Goal: Task Accomplishment & Management: Use online tool/utility

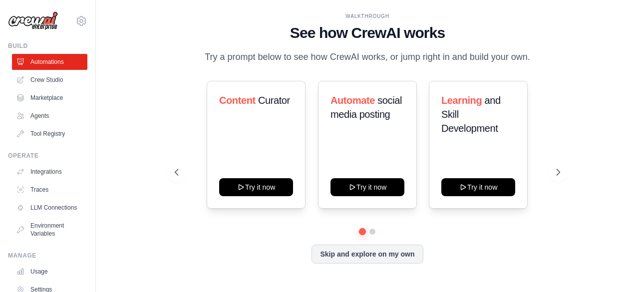
click at [131, 86] on div "WALKTHROUGH See how [PERSON_NAME] works Try a prompt below to see how [PERSON_N…" at bounding box center [367, 146] width 511 height 272
click at [49, 135] on link "Tool Registry" at bounding box center [50, 134] width 75 height 16
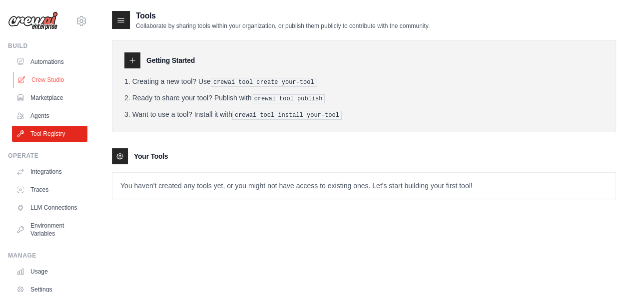
click at [50, 80] on link "Crew Studio" at bounding box center [50, 80] width 75 height 16
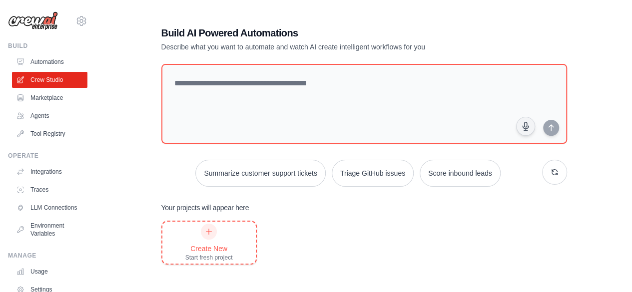
click at [210, 232] on icon at bounding box center [209, 232] width 8 height 8
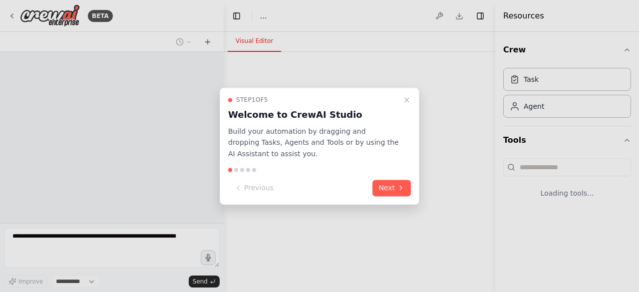
select select "****"
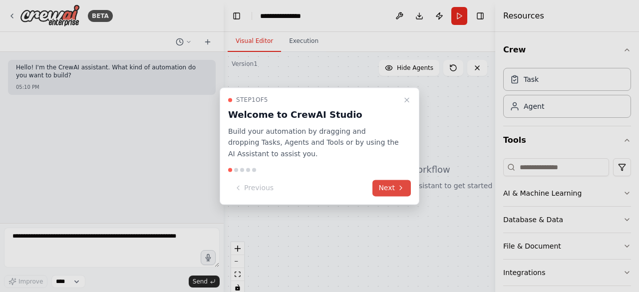
click at [381, 188] on button "Next" at bounding box center [392, 188] width 38 height 16
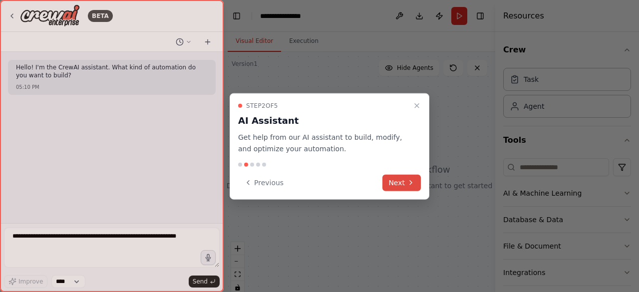
click at [392, 184] on button "Next" at bounding box center [402, 182] width 38 height 16
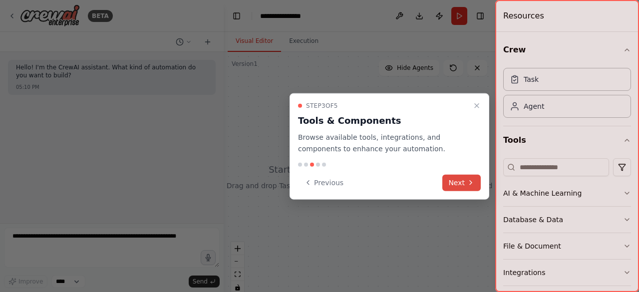
click at [445, 184] on button "Next" at bounding box center [461, 182] width 38 height 16
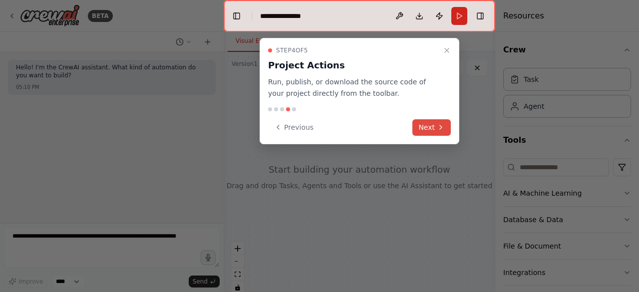
click at [433, 123] on button "Next" at bounding box center [431, 127] width 38 height 16
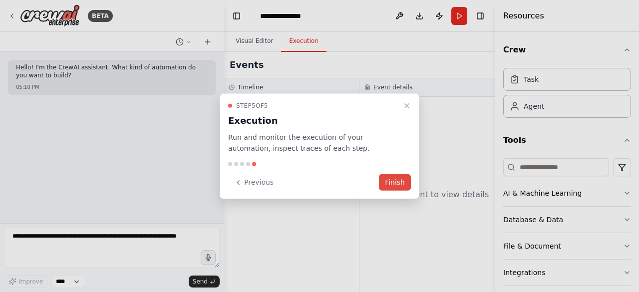
click at [396, 182] on button "Finish" at bounding box center [395, 182] width 32 height 16
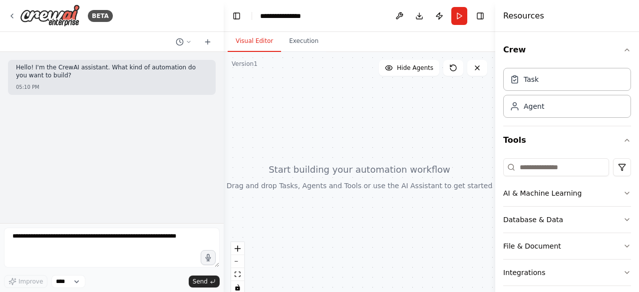
drag, startPoint x: 224, startPoint y: 146, endPoint x: 269, endPoint y: 177, distance: 54.2
click at [269, 177] on div at bounding box center [360, 177] width 272 height 250
click at [248, 40] on button "Visual Editor" at bounding box center [254, 41] width 53 height 21
click at [580, 247] on button "File & Document" at bounding box center [567, 246] width 128 height 26
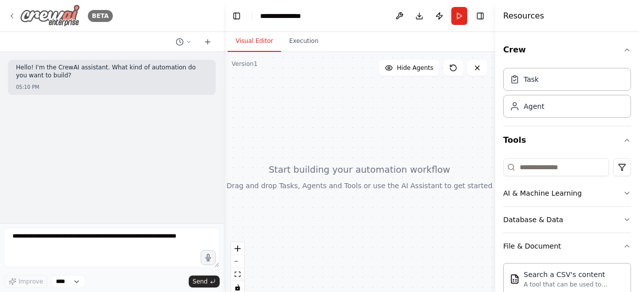
click at [13, 14] on icon at bounding box center [12, 16] width 8 height 8
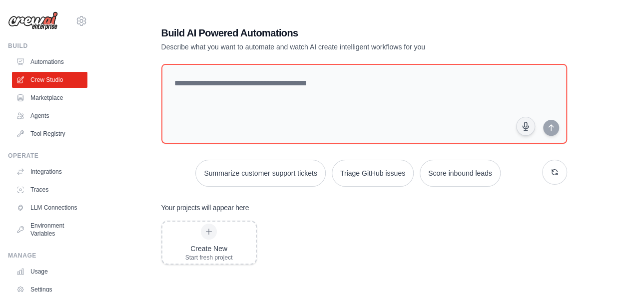
click at [36, 25] on img at bounding box center [33, 20] width 50 height 19
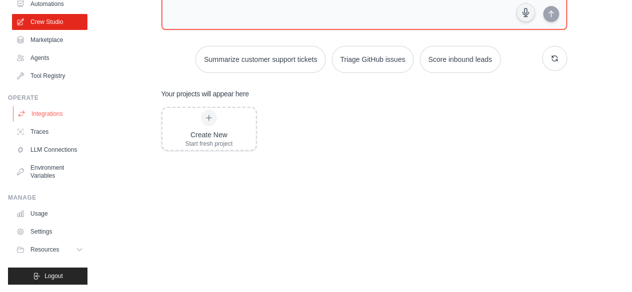
scroll to position [66, 0]
click at [76, 250] on icon at bounding box center [80, 249] width 8 height 8
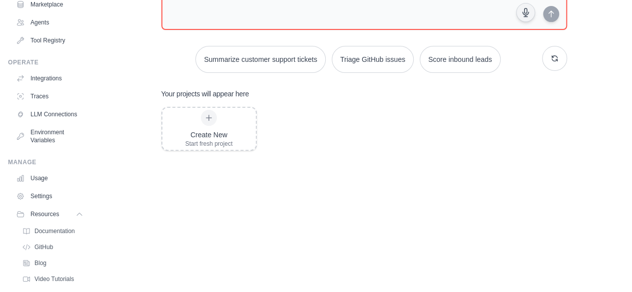
scroll to position [130, 0]
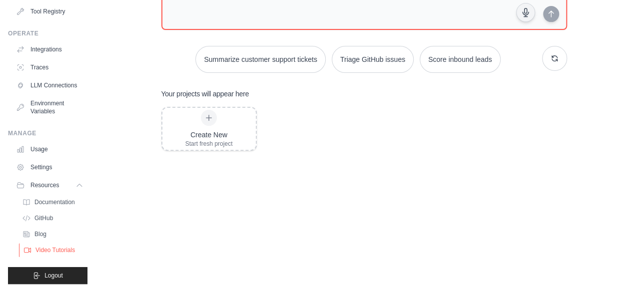
click at [58, 252] on span "Video Tutorials" at bounding box center [54, 250] width 39 height 8
click at [38, 219] on span "GitHub" at bounding box center [44, 218] width 18 height 8
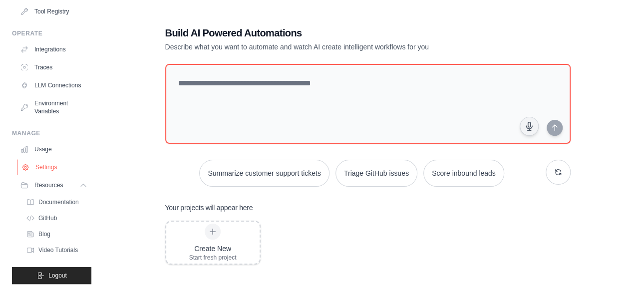
scroll to position [0, 0]
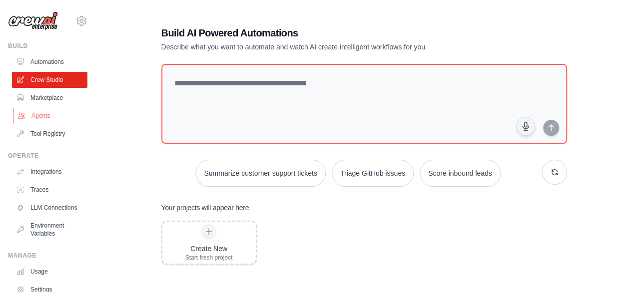
click at [40, 119] on link "Agents" at bounding box center [50, 116] width 75 height 16
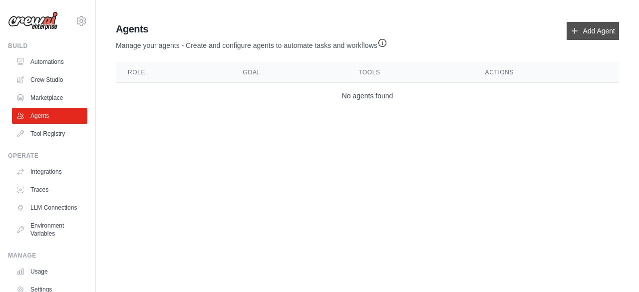
click at [579, 29] on link "Add Agent" at bounding box center [593, 31] width 52 height 18
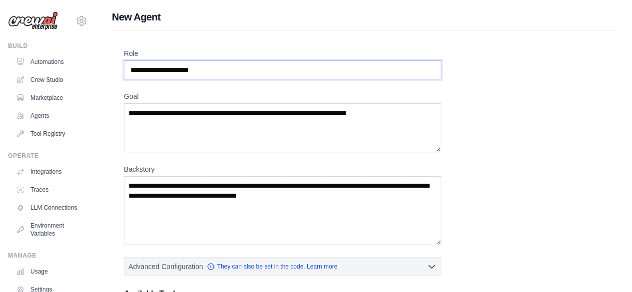
click at [286, 69] on input "Role" at bounding box center [282, 69] width 317 height 19
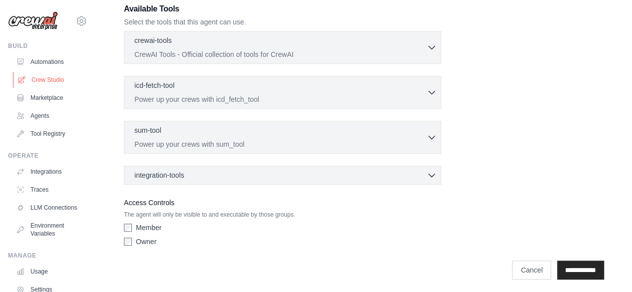
click at [56, 79] on link "Crew Studio" at bounding box center [50, 80] width 75 height 16
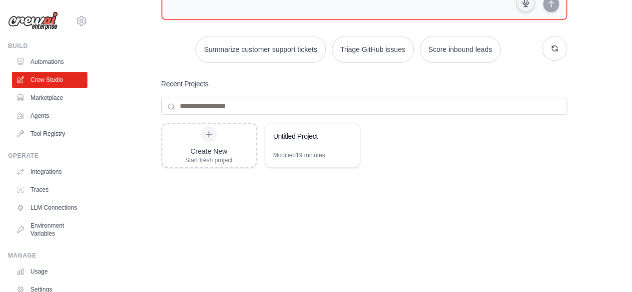
scroll to position [140, 0]
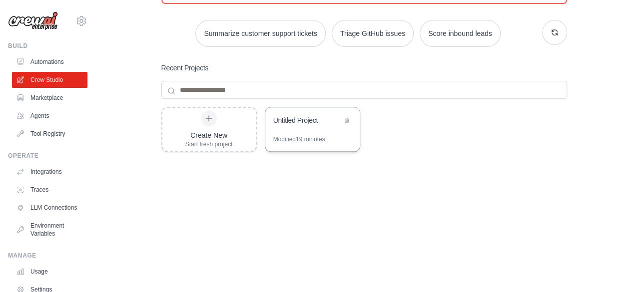
click at [303, 126] on div "Untitled Project" at bounding box center [312, 121] width 94 height 28
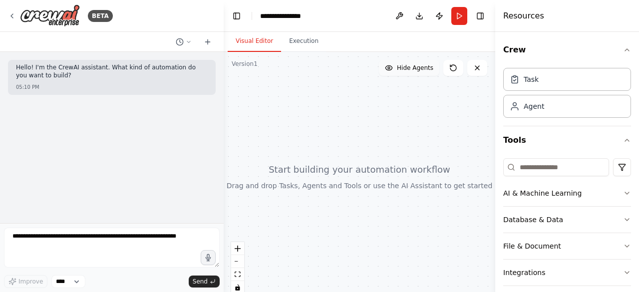
click at [407, 71] on span "Hide Agents" at bounding box center [415, 68] width 36 height 8
click at [407, 71] on span "Show Agents" at bounding box center [414, 68] width 39 height 8
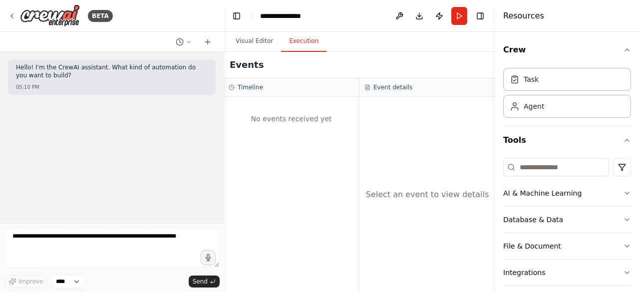
click at [292, 41] on button "Execution" at bounding box center [303, 41] width 45 height 21
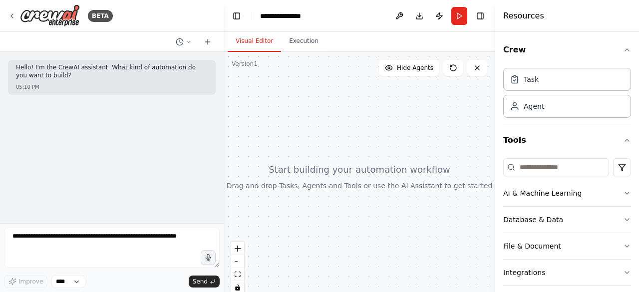
click at [259, 41] on button "Visual Editor" at bounding box center [254, 41] width 53 height 21
click at [237, 16] on button "Toggle Left Sidebar" at bounding box center [237, 16] width 14 height 14
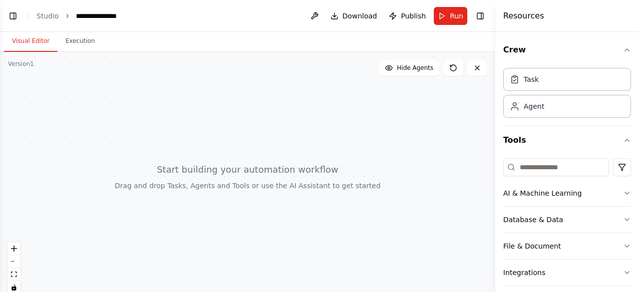
drag, startPoint x: 80, startPoint y: 118, endPoint x: 294, endPoint y: 159, distance: 217.7
click at [294, 159] on div at bounding box center [247, 177] width 495 height 250
click at [188, 175] on div at bounding box center [247, 177] width 495 height 250
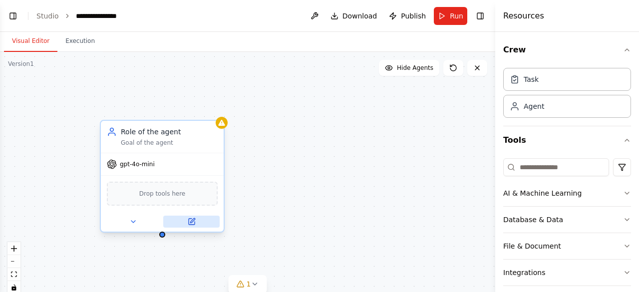
click at [189, 221] on icon at bounding box center [192, 222] width 6 height 6
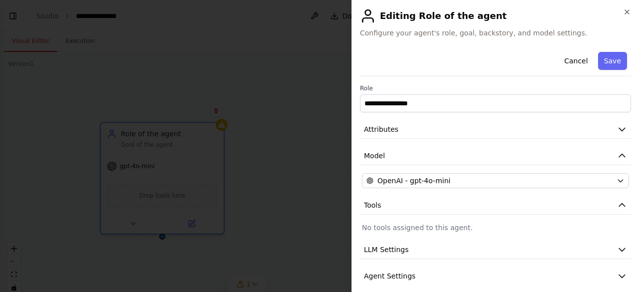
scroll to position [34, 0]
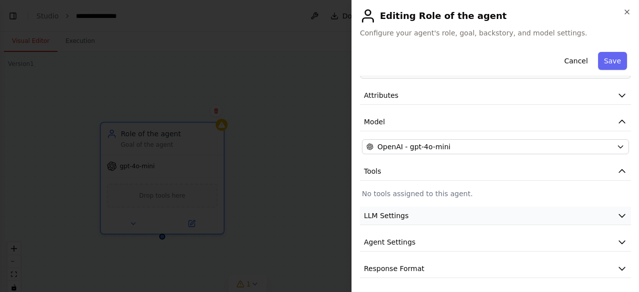
click at [487, 214] on button "LLM Settings" at bounding box center [495, 216] width 271 height 18
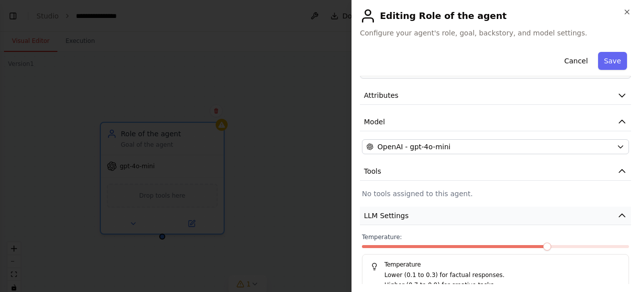
scroll to position [105, 0]
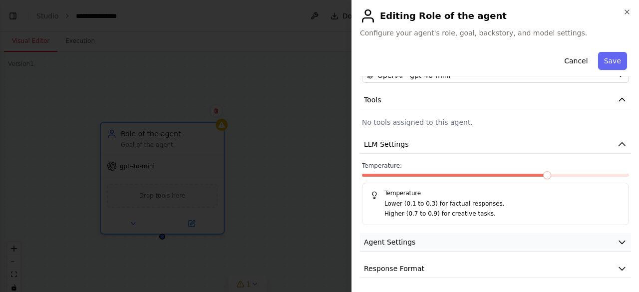
click at [493, 239] on button "Agent Settings" at bounding box center [495, 242] width 271 height 18
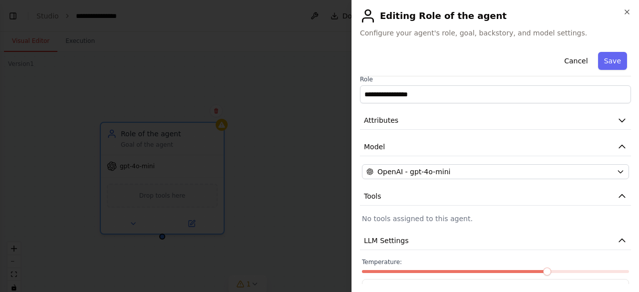
scroll to position [0, 0]
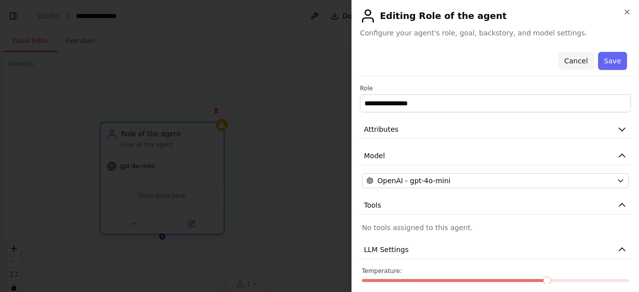
click at [576, 64] on button "Cancel" at bounding box center [575, 61] width 35 height 18
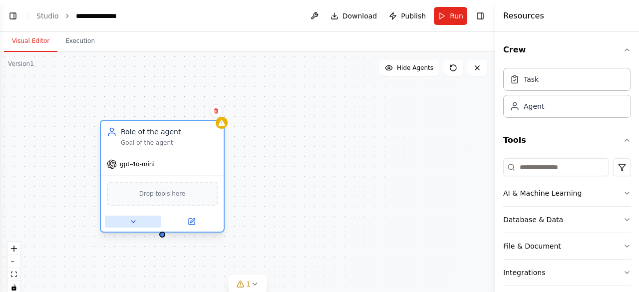
click at [133, 220] on icon at bounding box center [133, 222] width 8 height 8
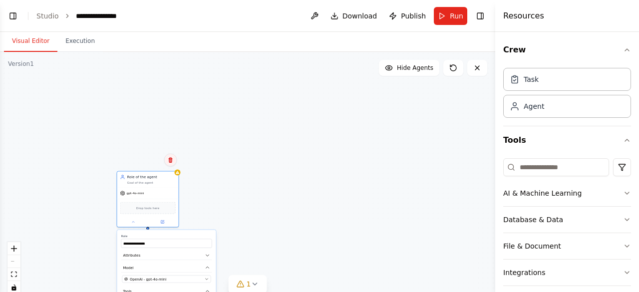
click at [172, 160] on icon at bounding box center [170, 159] width 4 height 5
click at [143, 162] on button "Confirm" at bounding box center [141, 160] width 35 height 12
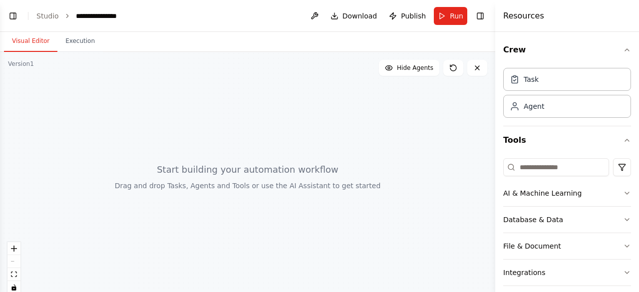
click at [595, 13] on div "Resources" at bounding box center [567, 16] width 144 height 32
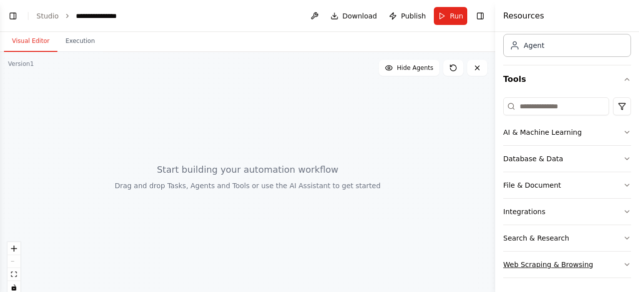
click at [623, 262] on icon "button" at bounding box center [627, 265] width 8 height 8
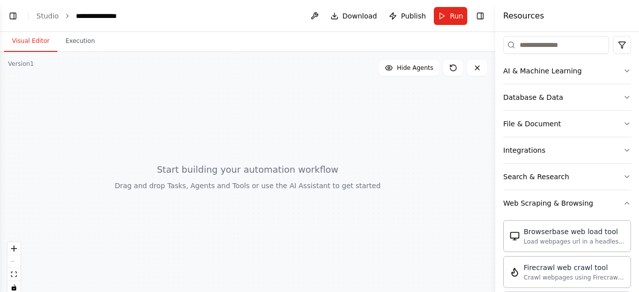
scroll to position [122, 0]
click at [623, 121] on icon "button" at bounding box center [627, 124] width 8 height 8
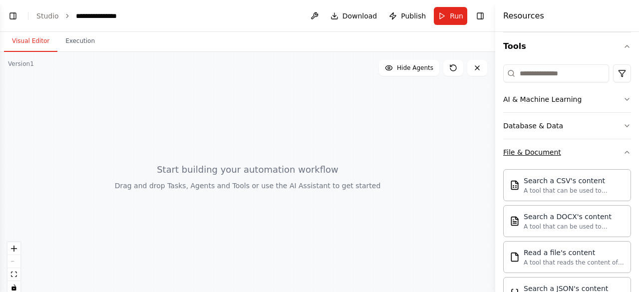
scroll to position [95, 0]
click at [623, 124] on icon "button" at bounding box center [627, 125] width 8 height 8
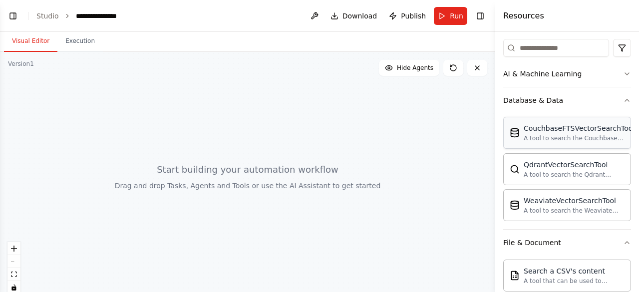
scroll to position [120, 0]
click at [625, 72] on icon "button" at bounding box center [627, 73] width 4 height 2
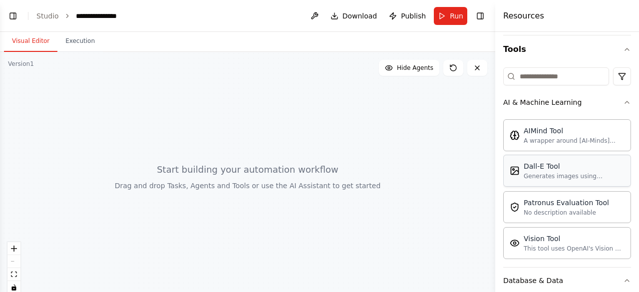
scroll to position [90, 0]
click at [623, 101] on icon "button" at bounding box center [627, 103] width 8 height 8
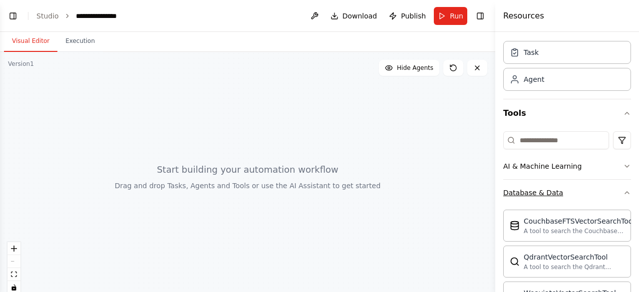
scroll to position [0, 0]
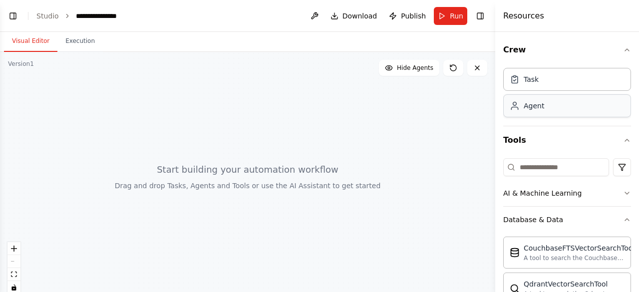
click at [571, 105] on div "Agent" at bounding box center [567, 105] width 128 height 23
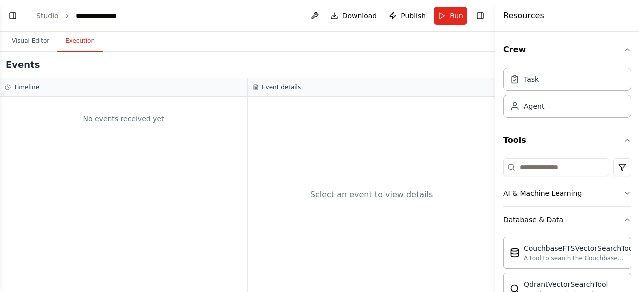
click at [75, 42] on button "Execution" at bounding box center [79, 41] width 45 height 21
click at [61, 143] on div "No events received yet" at bounding box center [123, 194] width 247 height 195
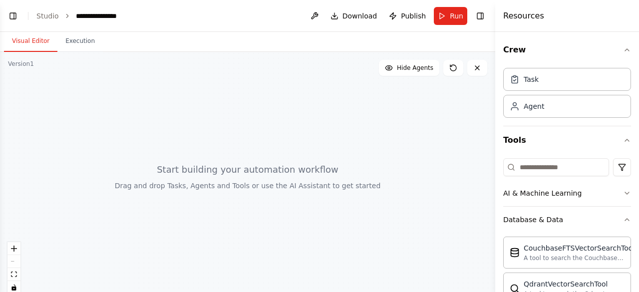
click at [35, 38] on button "Visual Editor" at bounding box center [30, 41] width 53 height 21
drag, startPoint x: 34, startPoint y: 186, endPoint x: 264, endPoint y: 156, distance: 232.2
click at [264, 156] on div at bounding box center [247, 177] width 495 height 250
click at [14, 14] on button "Toggle Left Sidebar" at bounding box center [13, 16] width 14 height 14
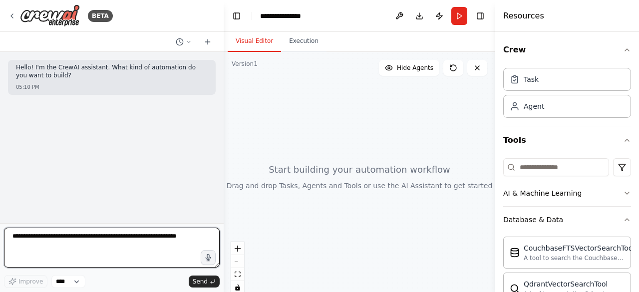
click at [58, 242] on textarea at bounding box center [112, 248] width 216 height 40
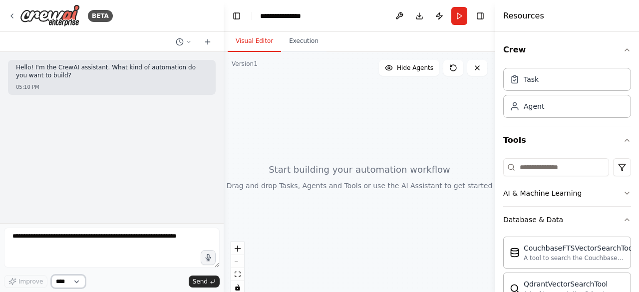
click at [77, 281] on select "****" at bounding box center [68, 281] width 34 height 13
click at [103, 134] on div "Hello! I'm the CrewAI assistant. What kind of automation do you want to build? …" at bounding box center [112, 137] width 224 height 171
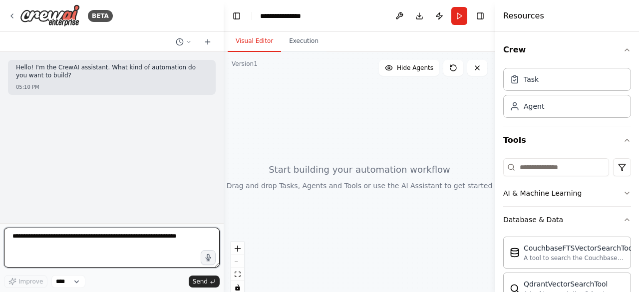
click at [73, 241] on textarea at bounding box center [112, 248] width 216 height 40
